Goal: Task Accomplishment & Management: Use online tool/utility

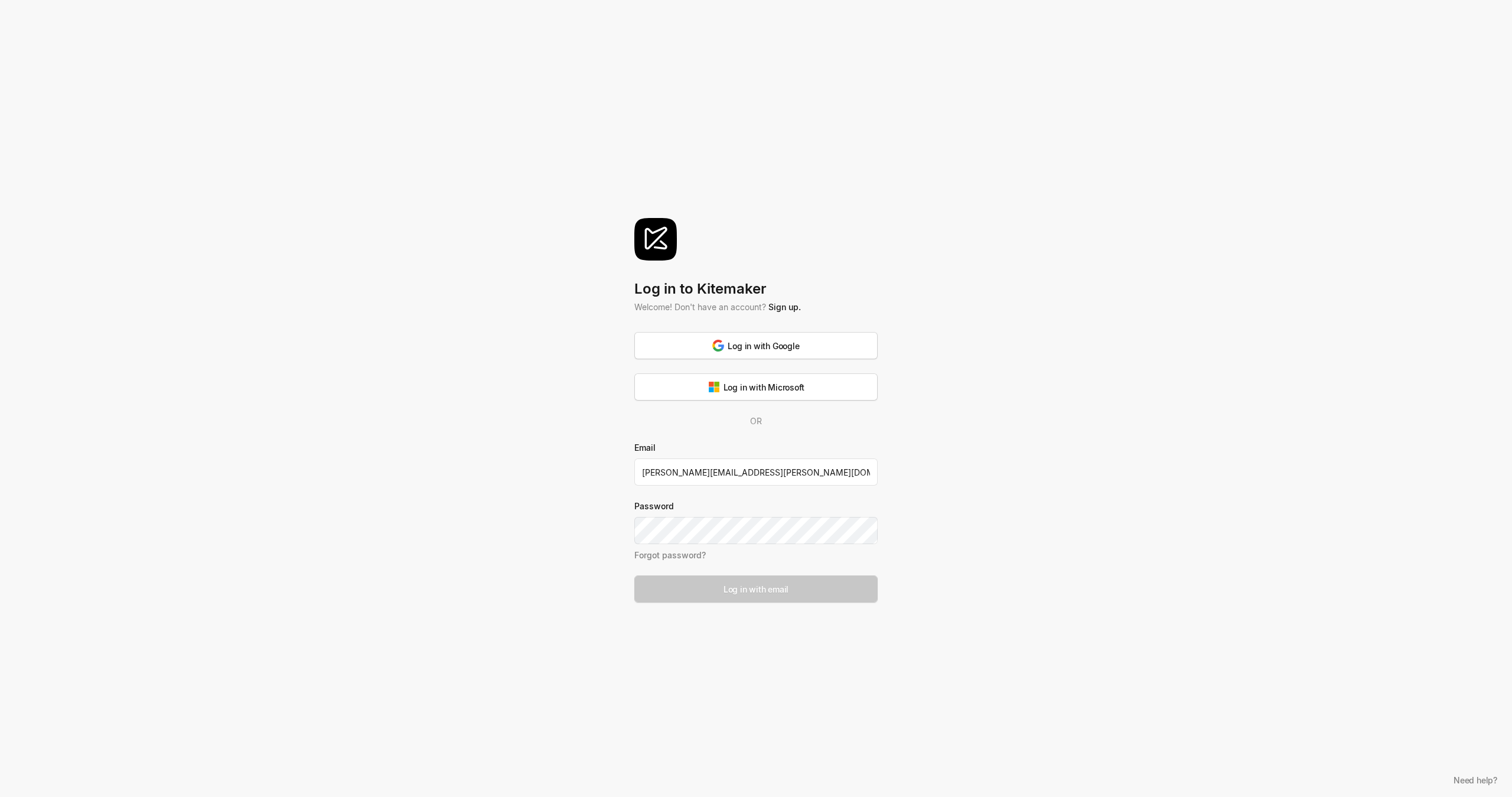
type input "[PERSON_NAME][EMAIL_ADDRESS][PERSON_NAME][DOMAIN_NAME]"
click at [843, 600] on button "Log in with email" at bounding box center [756, 589] width 244 height 27
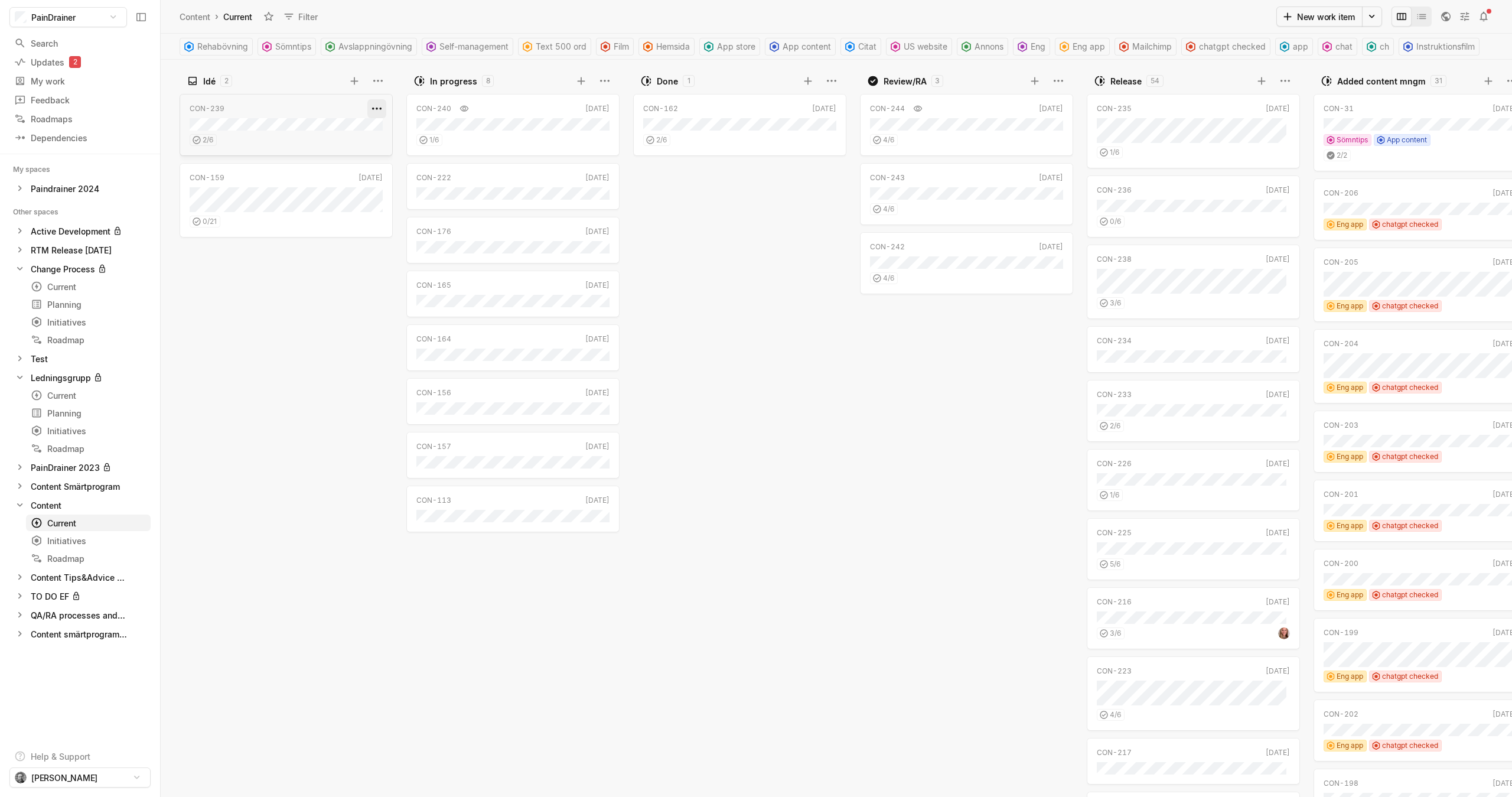
click at [374, 107] on html "PainDrainer Search / Updates 2 g then u My work = Feedback g then f Roadmaps g …" at bounding box center [756, 398] width 1512 height 797
click at [353, 328] on html "PainDrainer Search / Updates 2 g then u My work = Feedback g then f Roadmaps g …" at bounding box center [756, 398] width 1512 height 797
click at [29, 64] on div at bounding box center [22, 62] width 17 height 12
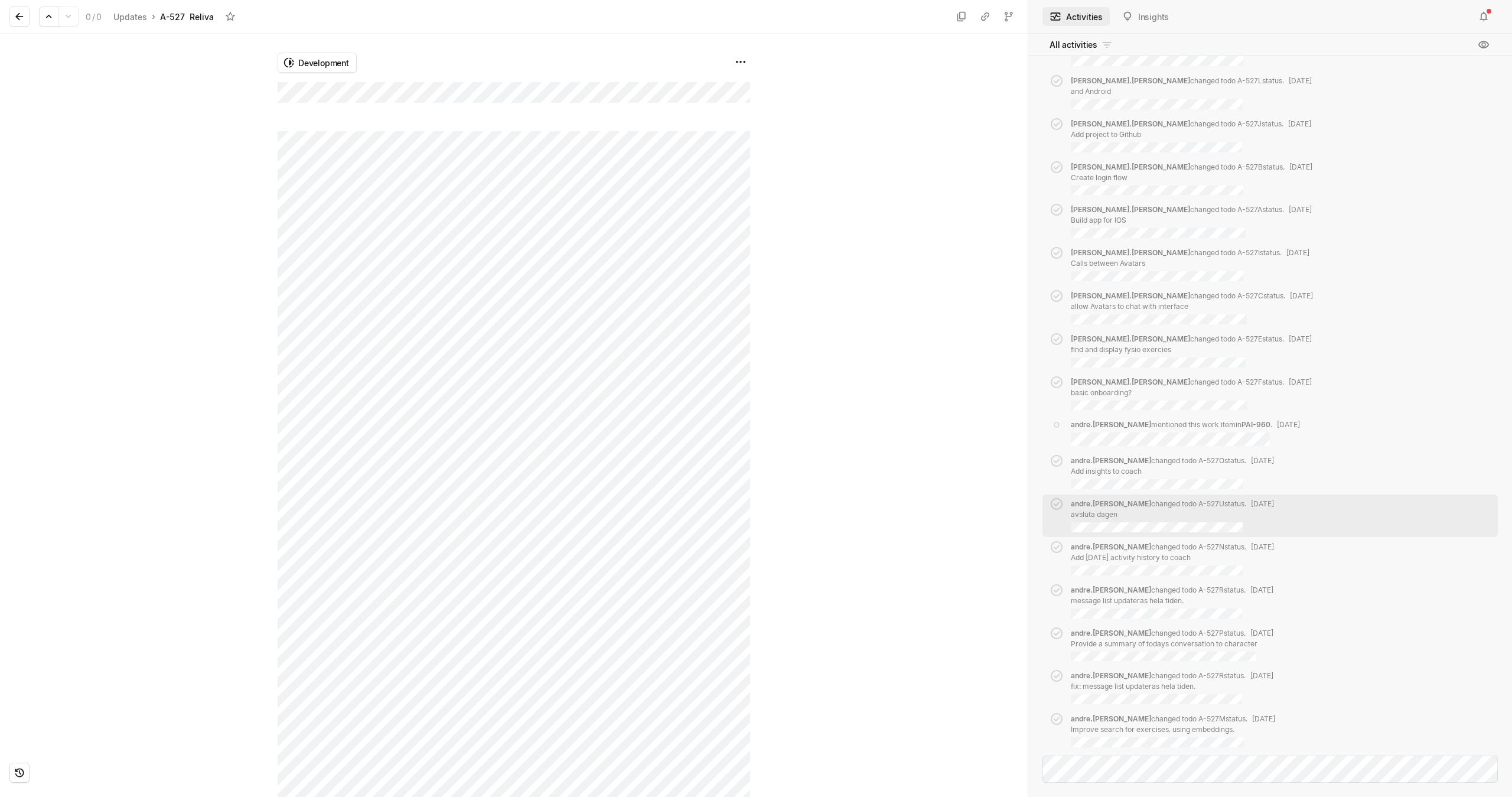
click at [20, 18] on icon at bounding box center [19, 16] width 12 height 12
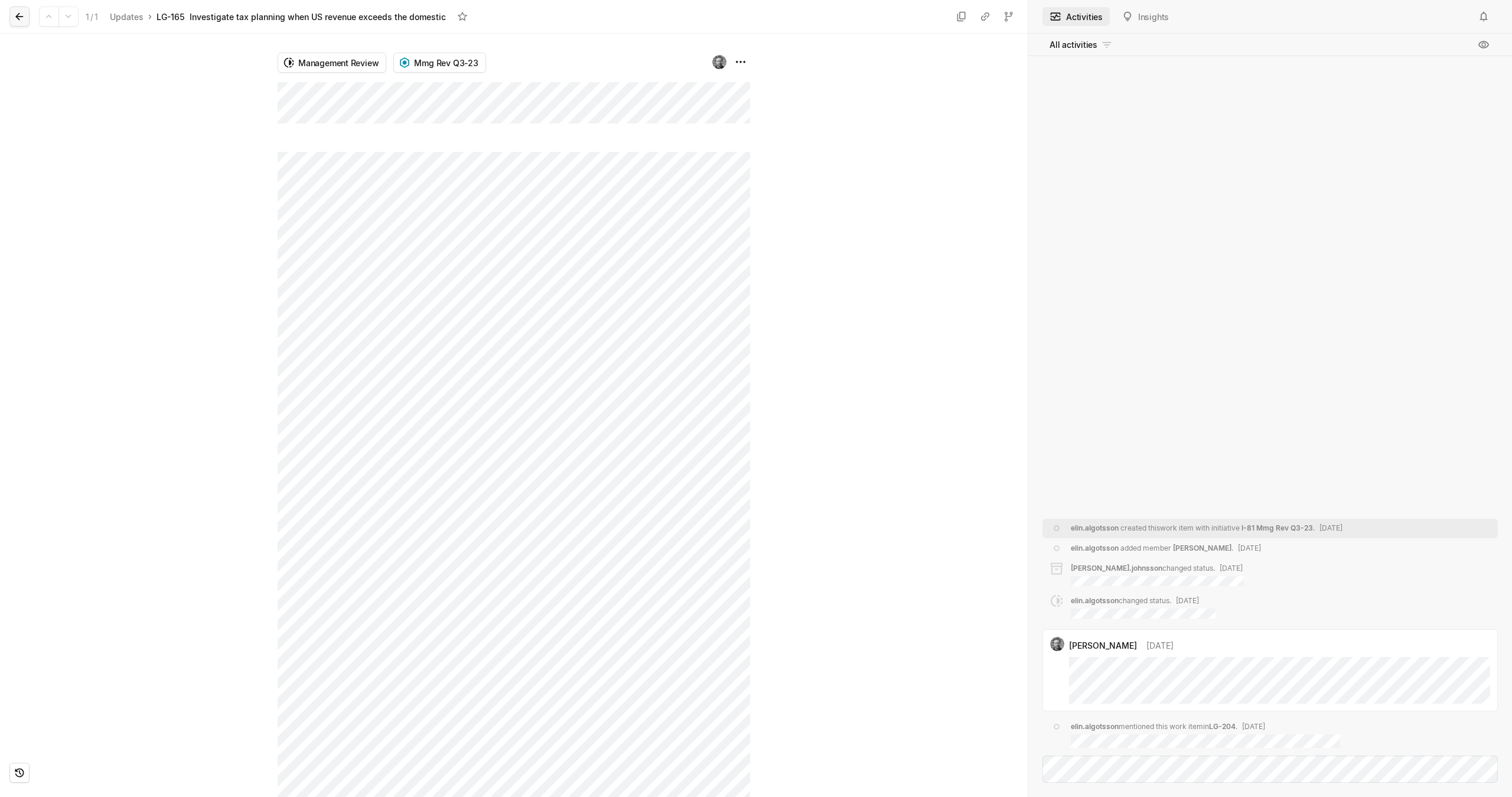
click at [26, 15] on button at bounding box center [19, 17] width 20 height 20
